Goal: Task Accomplishment & Management: Manage account settings

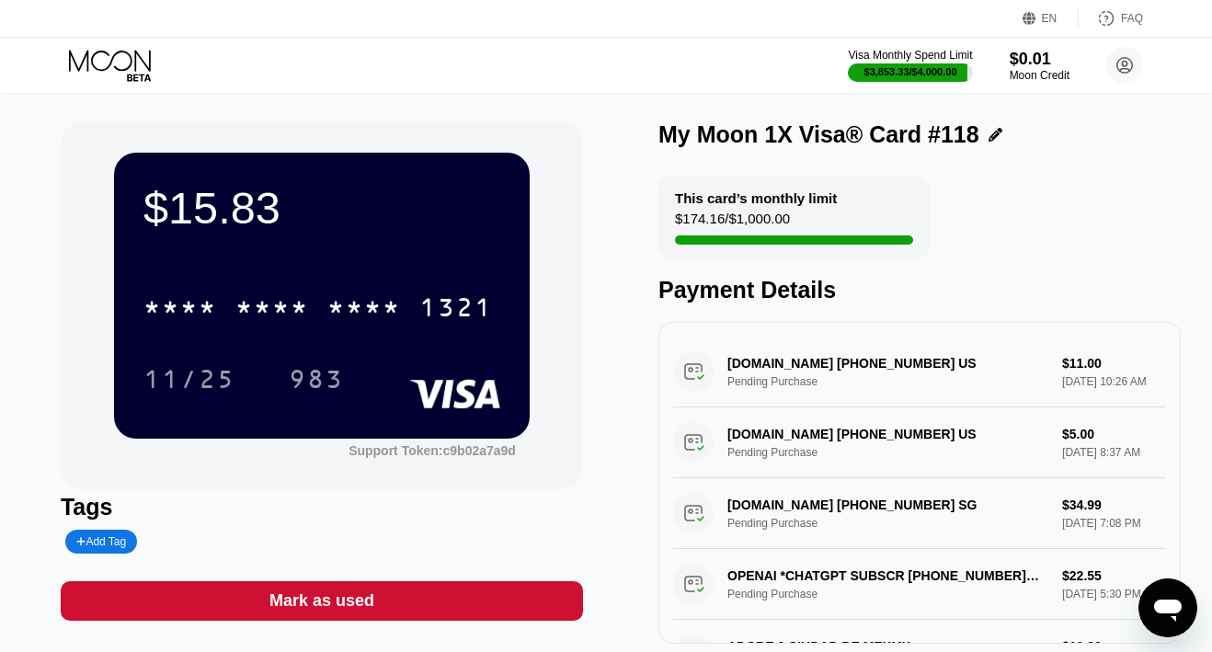
click at [97, 58] on icon at bounding box center [112, 66] width 86 height 32
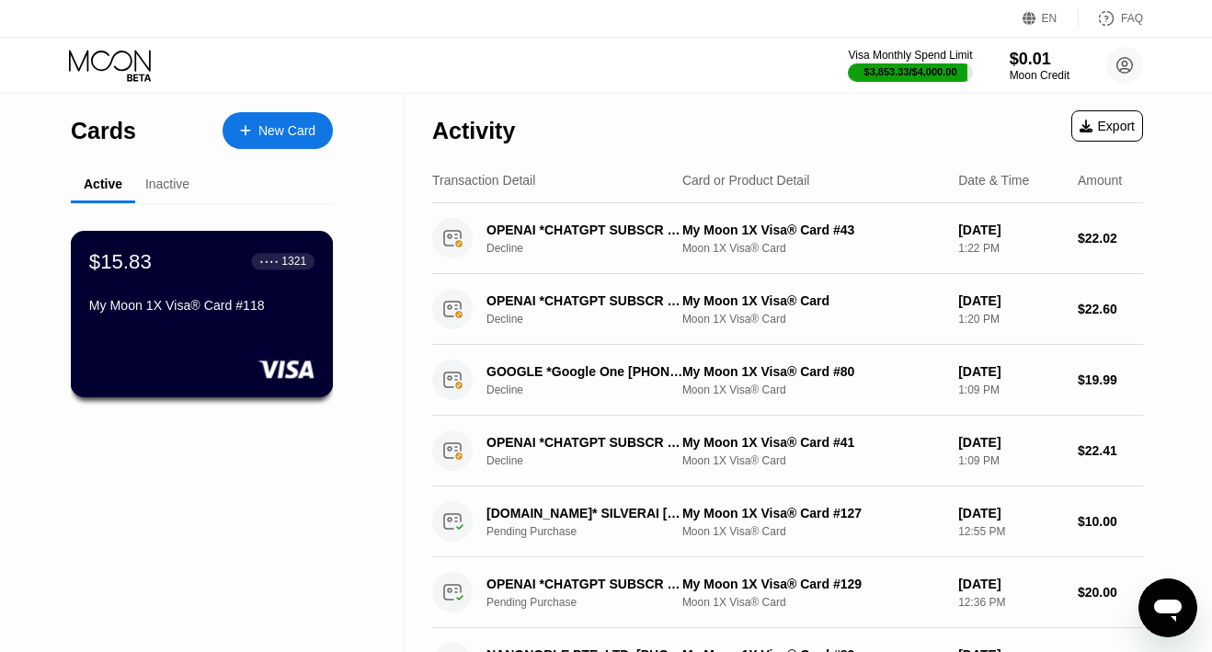
click at [193, 306] on div "My Moon 1X Visa® Card #118" at bounding box center [201, 305] width 225 height 15
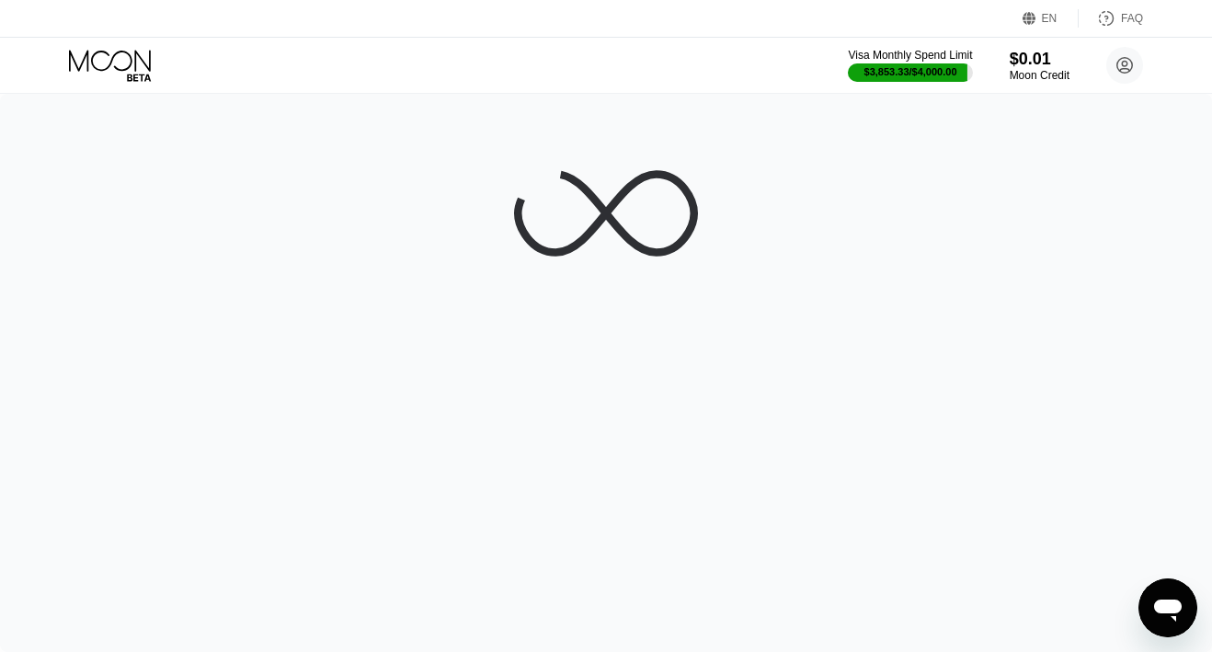
click at [127, 66] on icon at bounding box center [112, 66] width 86 height 32
